Goal: Information Seeking & Learning: Learn about a topic

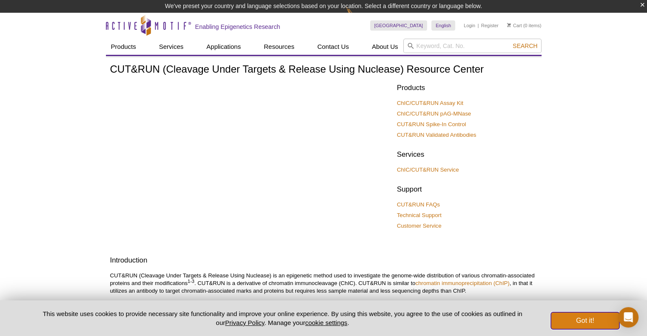
click at [581, 321] on button "Got it!" at bounding box center [585, 321] width 68 height 17
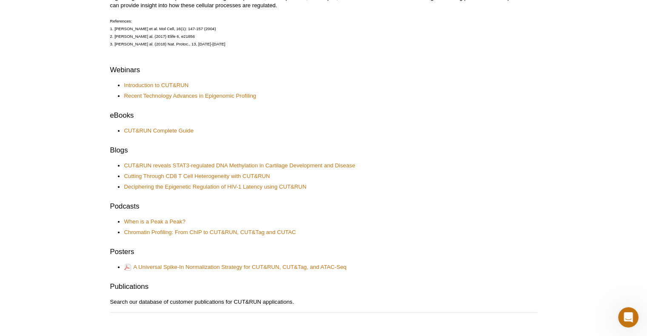
scroll to position [344, 0]
drag, startPoint x: 329, startPoint y: 219, endPoint x: 301, endPoint y: 219, distance: 27.6
click at [301, 219] on li "When is a Peak a Peak?" at bounding box center [326, 221] width 404 height 8
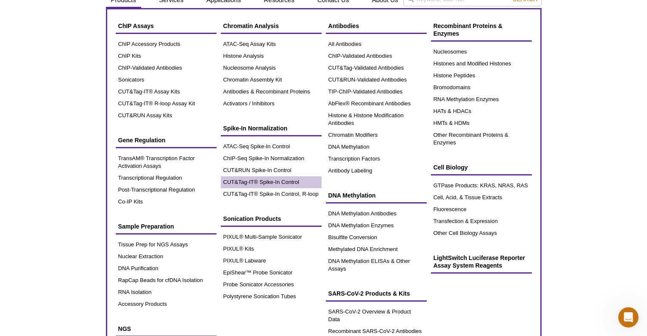
scroll to position [34, 0]
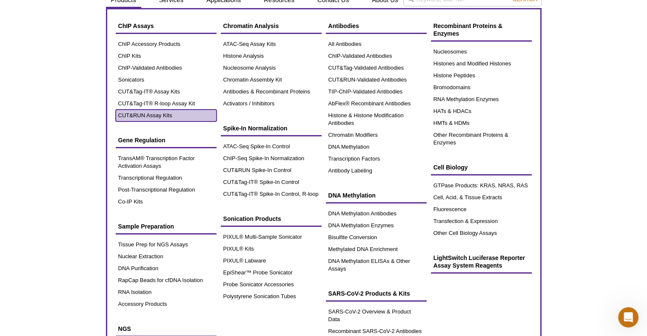
click at [159, 115] on link "CUT&RUN Assay Kits" at bounding box center [166, 116] width 101 height 12
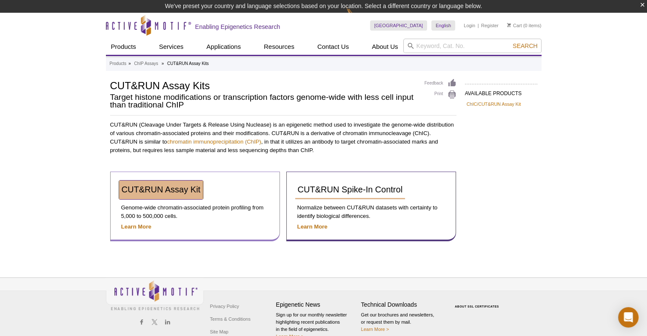
click at [179, 190] on span "CUT&RUN Assay Kit" at bounding box center [161, 189] width 79 height 9
click at [135, 188] on span "CUT&RUN Assay Kit" at bounding box center [161, 189] width 79 height 9
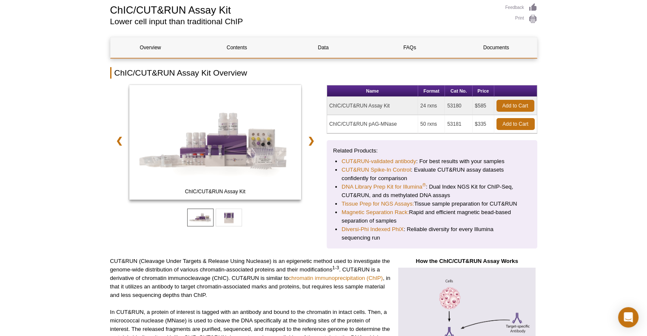
scroll to position [83, 0]
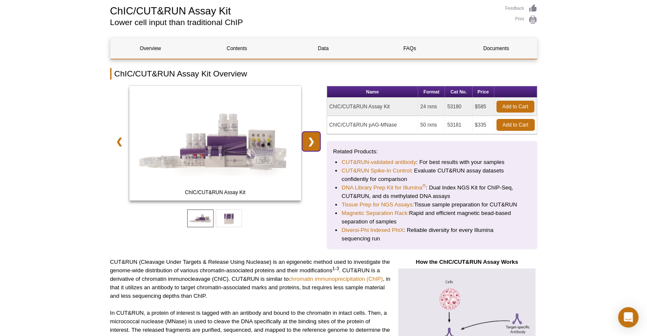
click at [315, 143] on link "❯" at bounding box center [311, 142] width 18 height 20
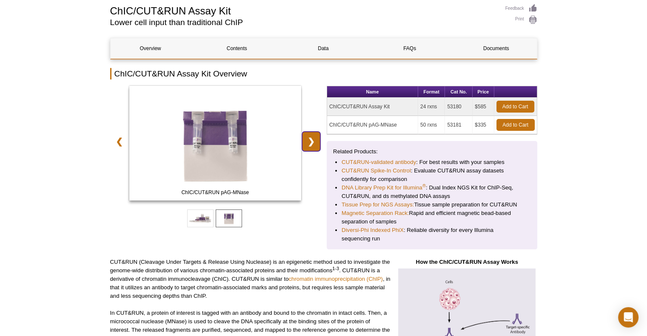
click at [315, 143] on link "❯" at bounding box center [311, 142] width 18 height 20
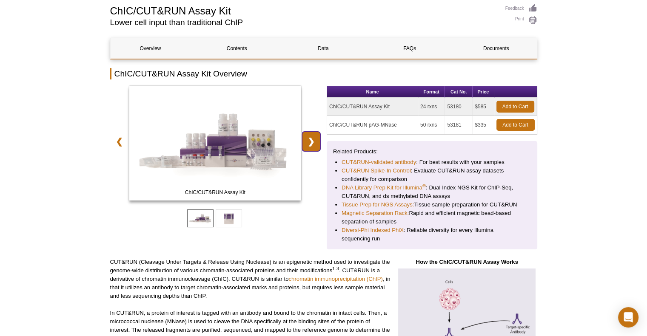
click at [315, 143] on link "❯" at bounding box center [311, 142] width 18 height 20
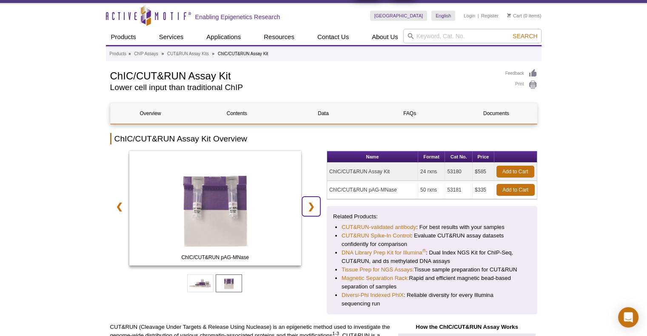
scroll to position [17, 0]
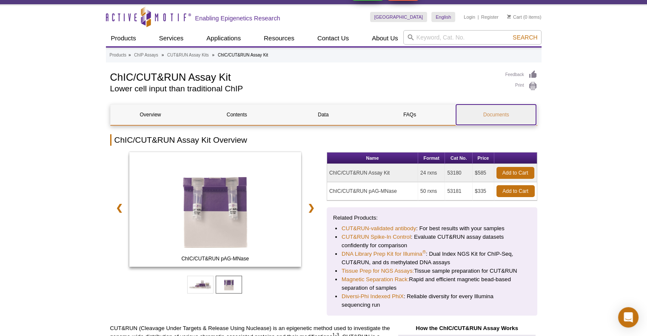
click at [493, 119] on link "Documents" at bounding box center [496, 115] width 80 height 20
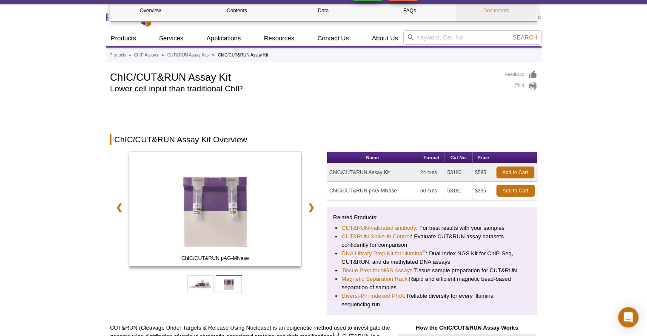
scroll to position [2061, 0]
